Goal: Task Accomplishment & Management: Manage account settings

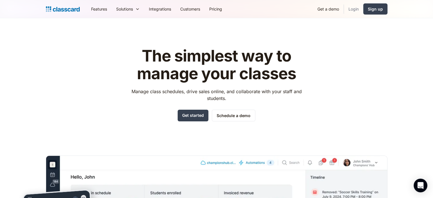
click at [359, 8] on link "Login" at bounding box center [353, 9] width 19 height 13
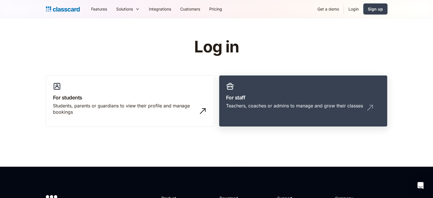
click at [295, 104] on div "Teachers, coaches or admins to manage and grow their classes" at bounding box center [294, 105] width 137 height 6
